Goal: Information Seeking & Learning: Learn about a topic

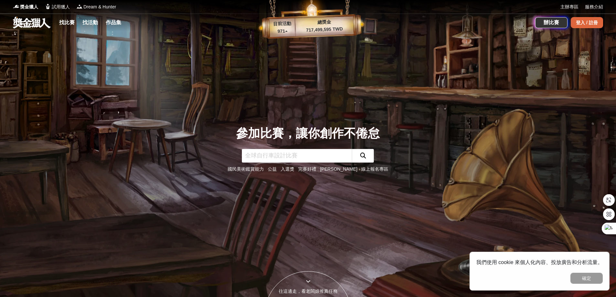
click at [592, 20] on div "登入 / 註冊" at bounding box center [587, 22] width 32 height 11
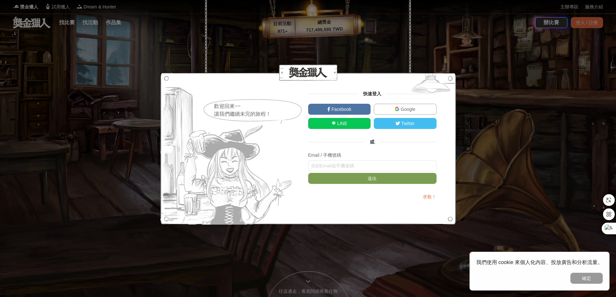
click at [396, 109] on img at bounding box center [397, 109] width 5 height 5
click at [335, 122] on link "LINE" at bounding box center [339, 123] width 63 height 11
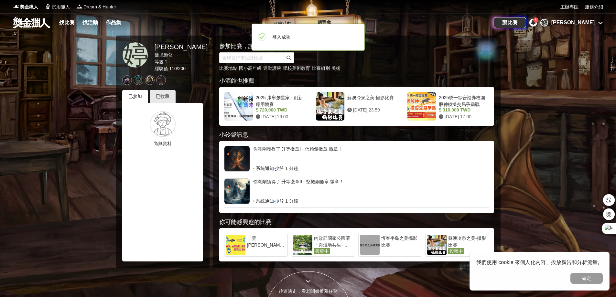
click at [169, 18] on div "找比賽 找活動 作品集" at bounding box center [253, 23] width 481 height 18
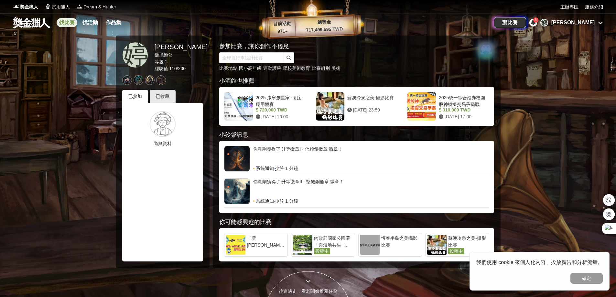
click at [68, 22] on link "找比賽" at bounding box center [67, 22] width 21 height 9
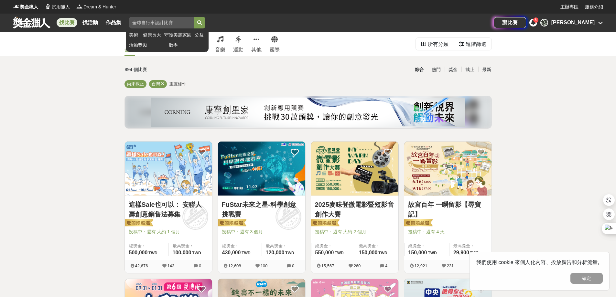
click at [153, 22] on input "search" at bounding box center [161, 23] width 65 height 12
click at [194, 17] on button "submit" at bounding box center [200, 23] width 12 height 12
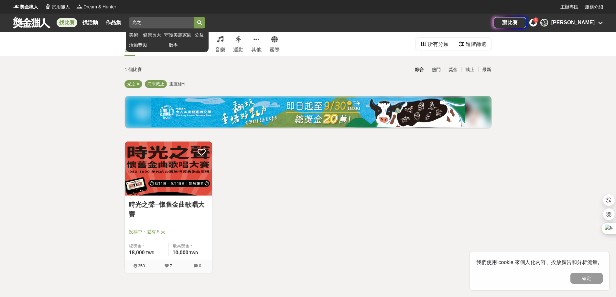
type input "光"
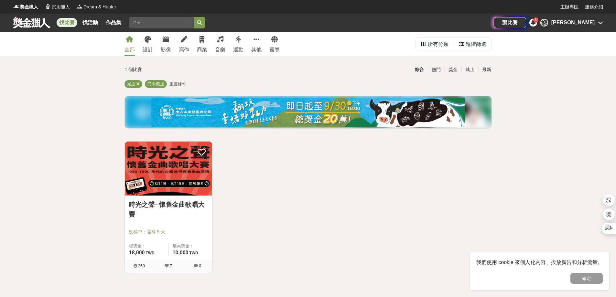
type input "在"
type input "線"
click at [194, 17] on button "submit" at bounding box center [200, 23] width 12 height 12
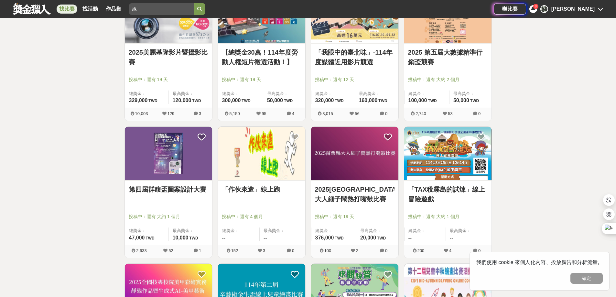
scroll to position [32, 0]
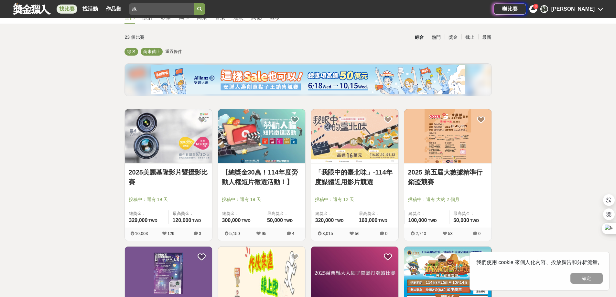
click at [162, 186] on link "2025美麗基隆影片暨攝影比賽" at bounding box center [169, 177] width 80 height 19
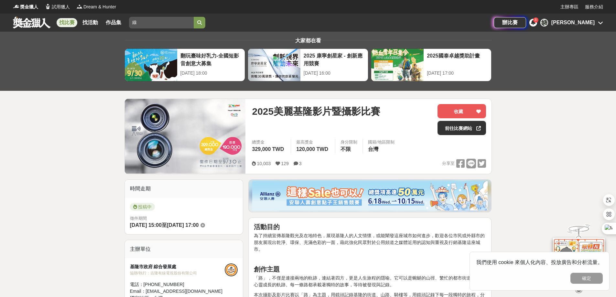
click at [42, 26] on link at bounding box center [31, 22] width 39 height 12
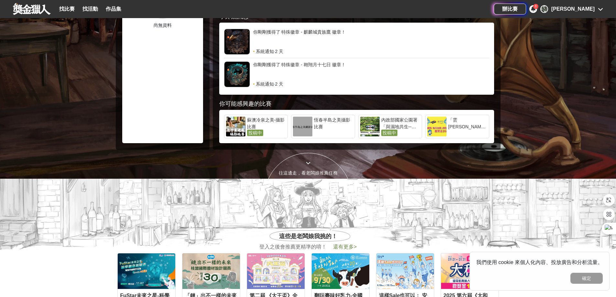
scroll to position [32, 0]
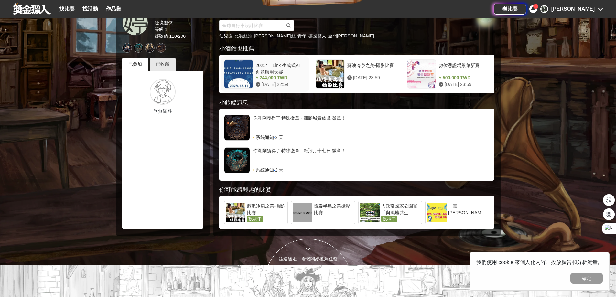
click at [275, 68] on div "2025年 iLink 生成式AI創意應用大賽" at bounding box center [280, 68] width 48 height 12
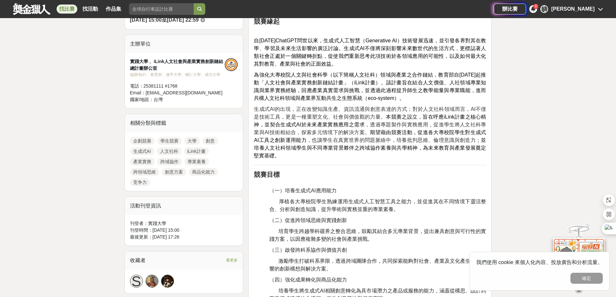
scroll to position [194, 0]
